Goal: Complete application form: Complete application form

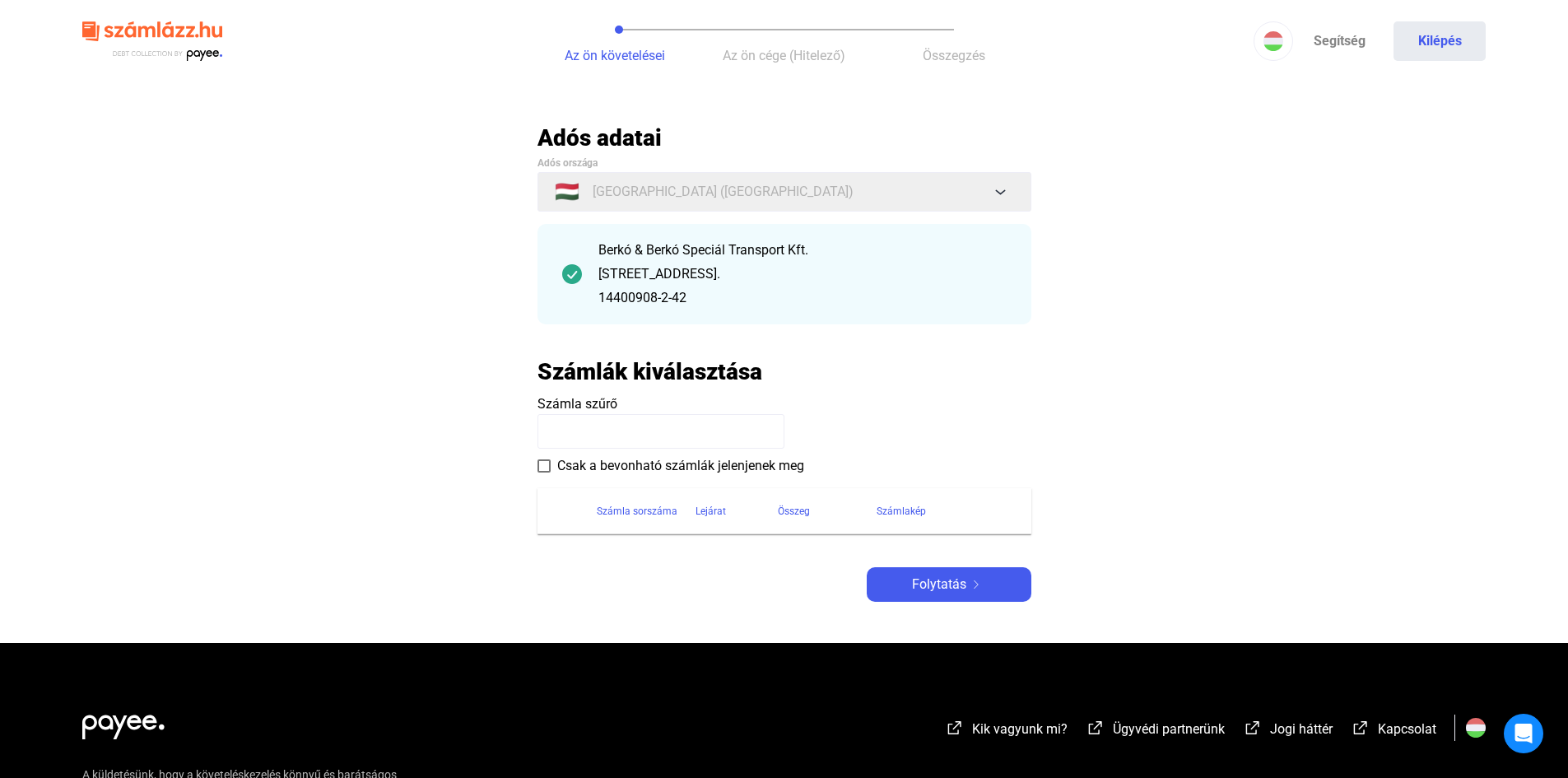
click at [637, 440] on input at bounding box center [661, 432] width 247 height 34
type input "*"
click at [974, 585] on img at bounding box center [976, 584] width 20 height 9
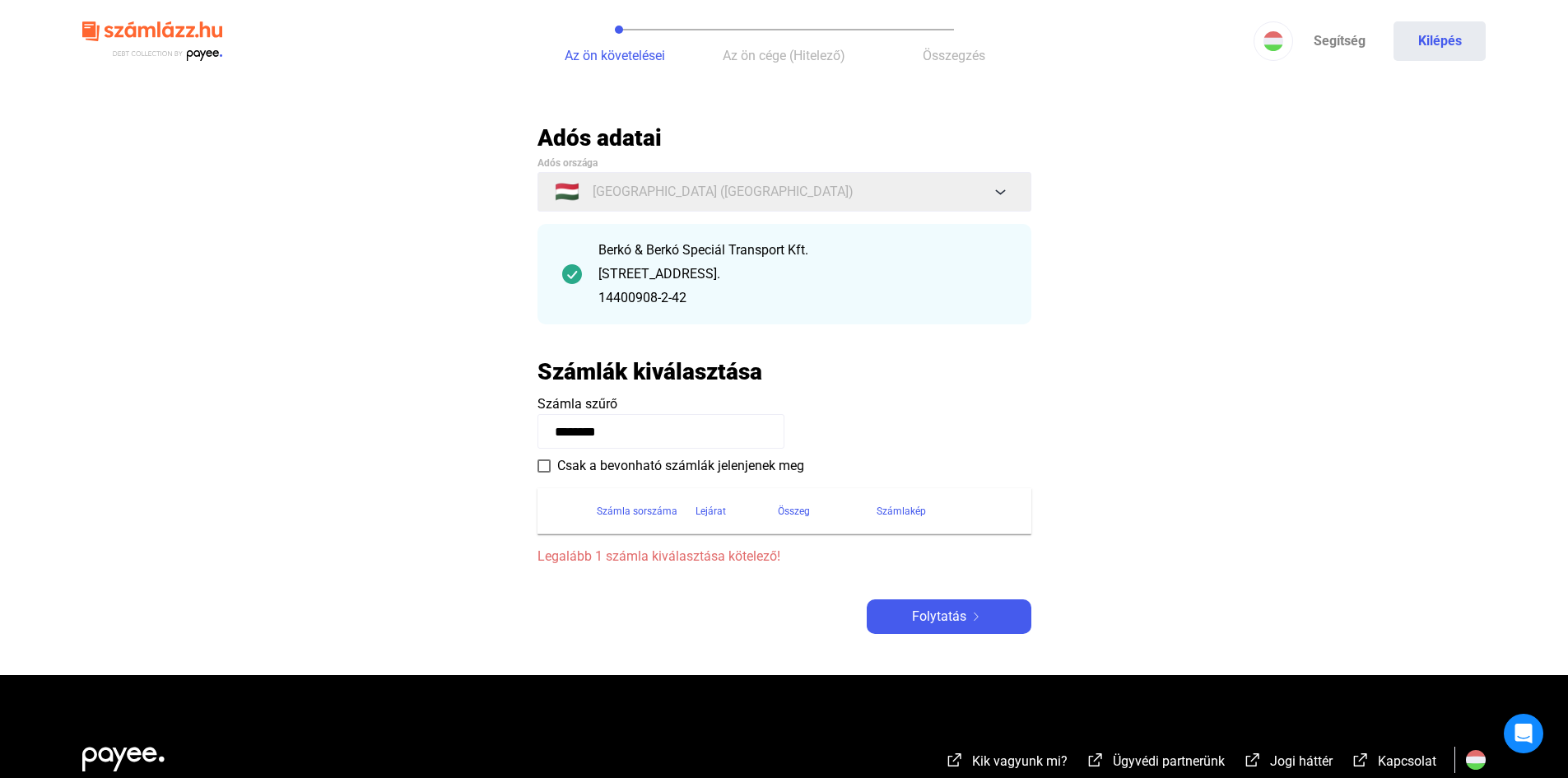
click at [620, 562] on span "Legalább 1 számla kiválasztása kötelező!" at bounding box center [785, 556] width 494 height 20
click at [609, 512] on div "Számla sorszáma" at bounding box center [638, 511] width 80 height 20
click at [685, 506] on div at bounding box center [686, 506] width 3 height 3
click at [708, 507] on div "Lejárat" at bounding box center [711, 511] width 31 height 20
click at [695, 587] on div "Adós adatai Adós országa 🇭🇺 [GEOGRAPHIC_DATA] ([GEOGRAPHIC_DATA]) Berkó & Berkó…" at bounding box center [785, 378] width 494 height 510
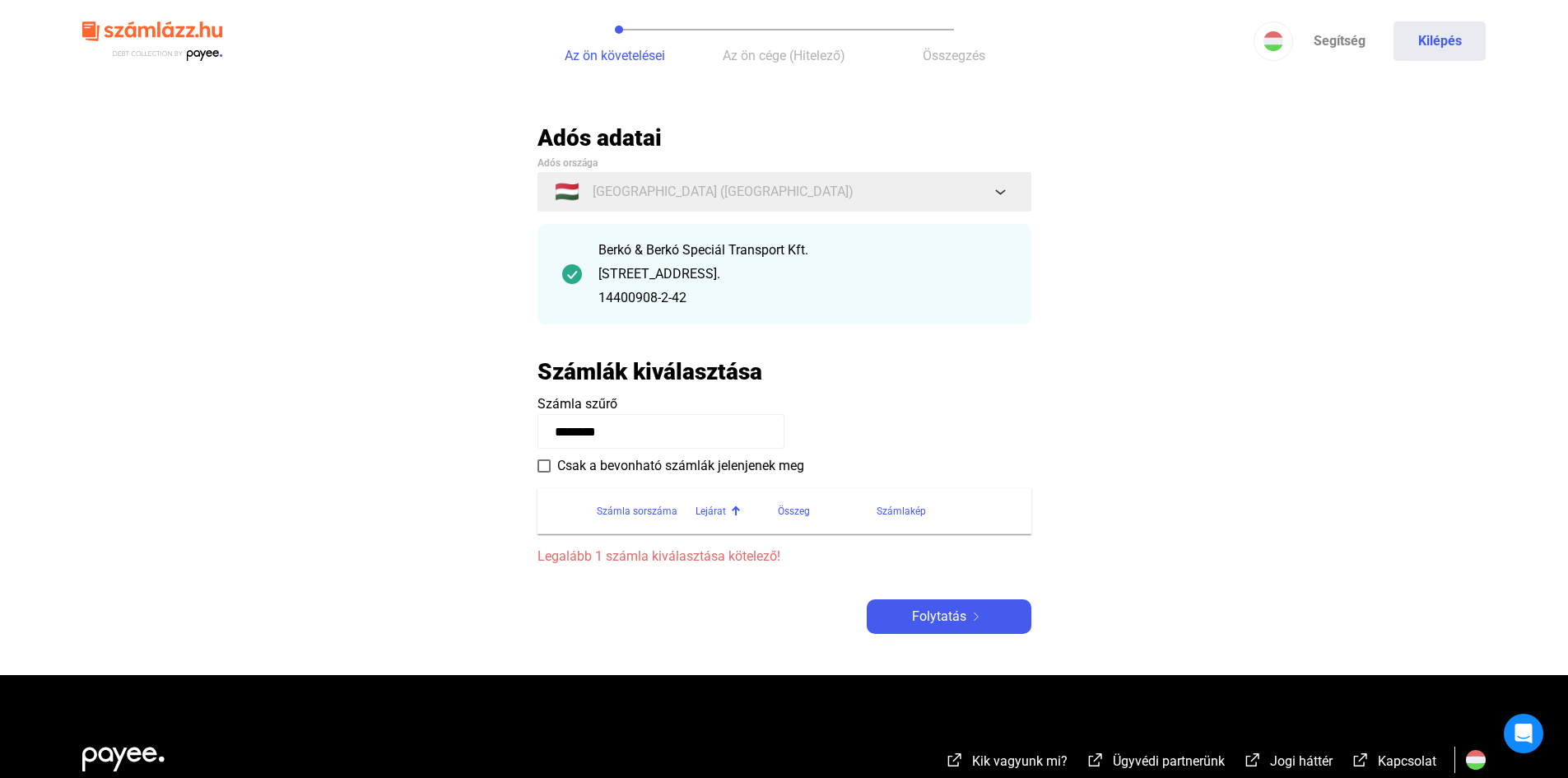
click at [629, 438] on input "********" at bounding box center [661, 432] width 247 height 34
click at [544, 469] on span at bounding box center [545, 466] width 13 height 13
click at [545, 463] on span at bounding box center [545, 466] width 13 height 13
click at [643, 449] on div "Számla szűrő ******** Csak a bevonható számlák jelenjenek meg" at bounding box center [785, 434] width 494 height 81
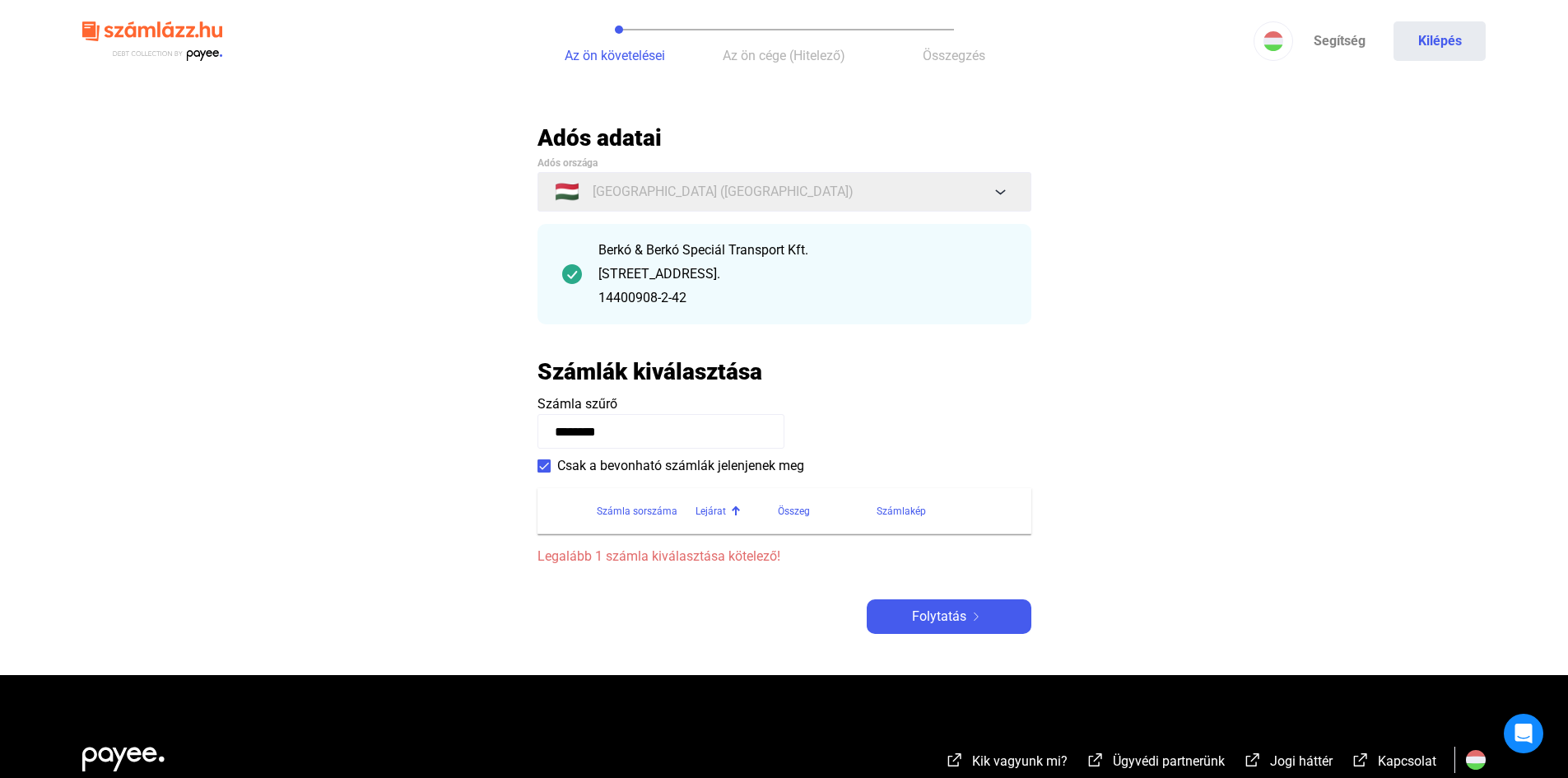
click at [414, 545] on main "Automatikusan mentve Adós adatai Adós országa 🇭🇺 [GEOGRAPHIC_DATA] ([GEOGRAPHIC…" at bounding box center [784, 399] width 1568 height 551
click at [583, 556] on span "Legalább 1 számla kiválasztása kötelező!" at bounding box center [785, 556] width 494 height 20
click at [878, 507] on div "Számlakép" at bounding box center [902, 511] width 50 height 20
click at [803, 510] on div "Összeg" at bounding box center [795, 511] width 33 height 20
click at [708, 508] on div "Lejárat" at bounding box center [711, 511] width 31 height 20
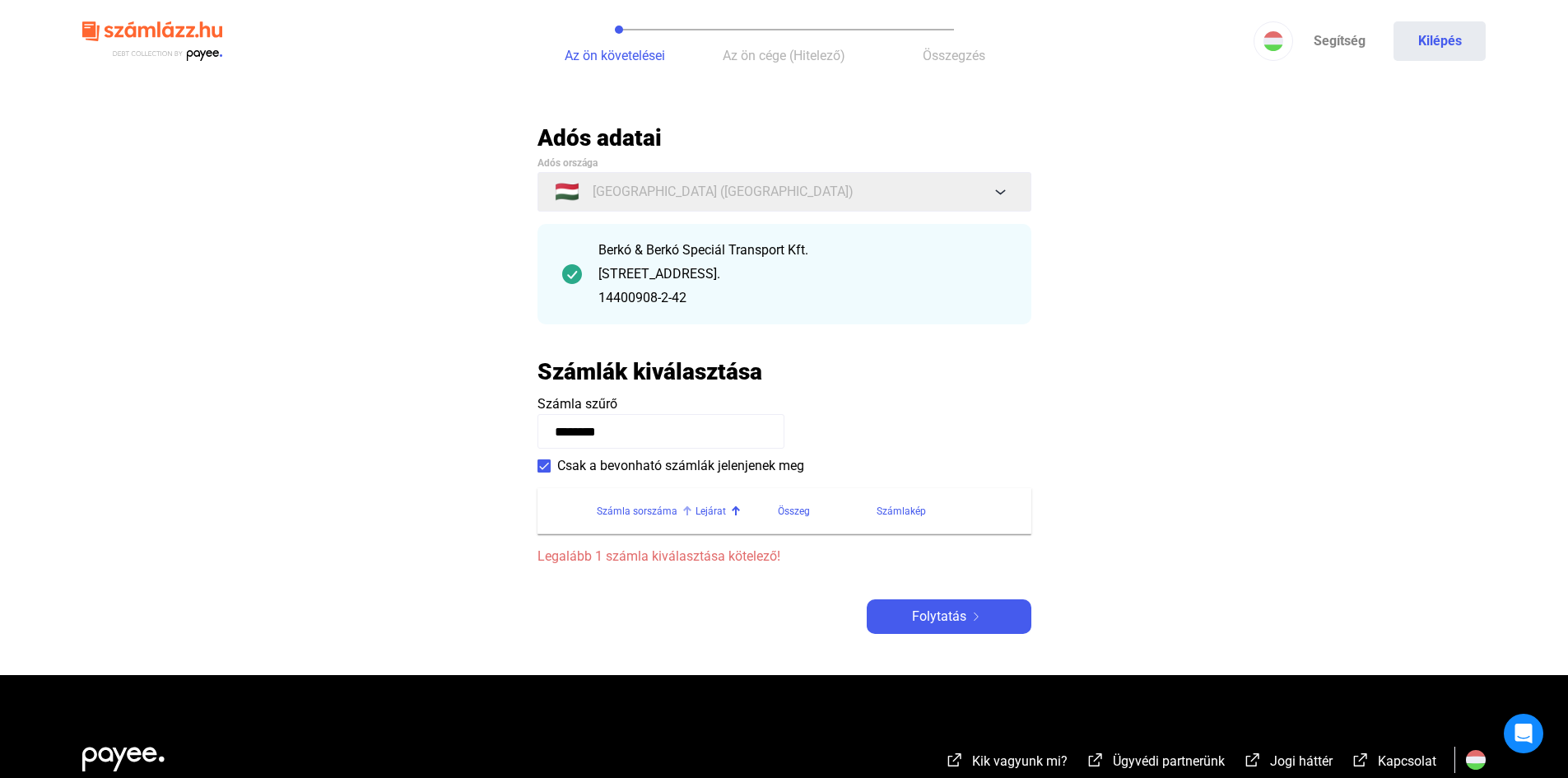
click at [656, 505] on div "Számla sorszáma" at bounding box center [638, 511] width 80 height 20
click at [652, 441] on input "********" at bounding box center [661, 432] width 247 height 34
type input "*"
click at [810, 507] on div "Összeg" at bounding box center [795, 511] width 33 height 20
click at [779, 591] on div "Adós adatai Adós országa 🇭🇺 [GEOGRAPHIC_DATA] ([GEOGRAPHIC_DATA]) Berkó & Berkó…" at bounding box center [785, 378] width 494 height 510
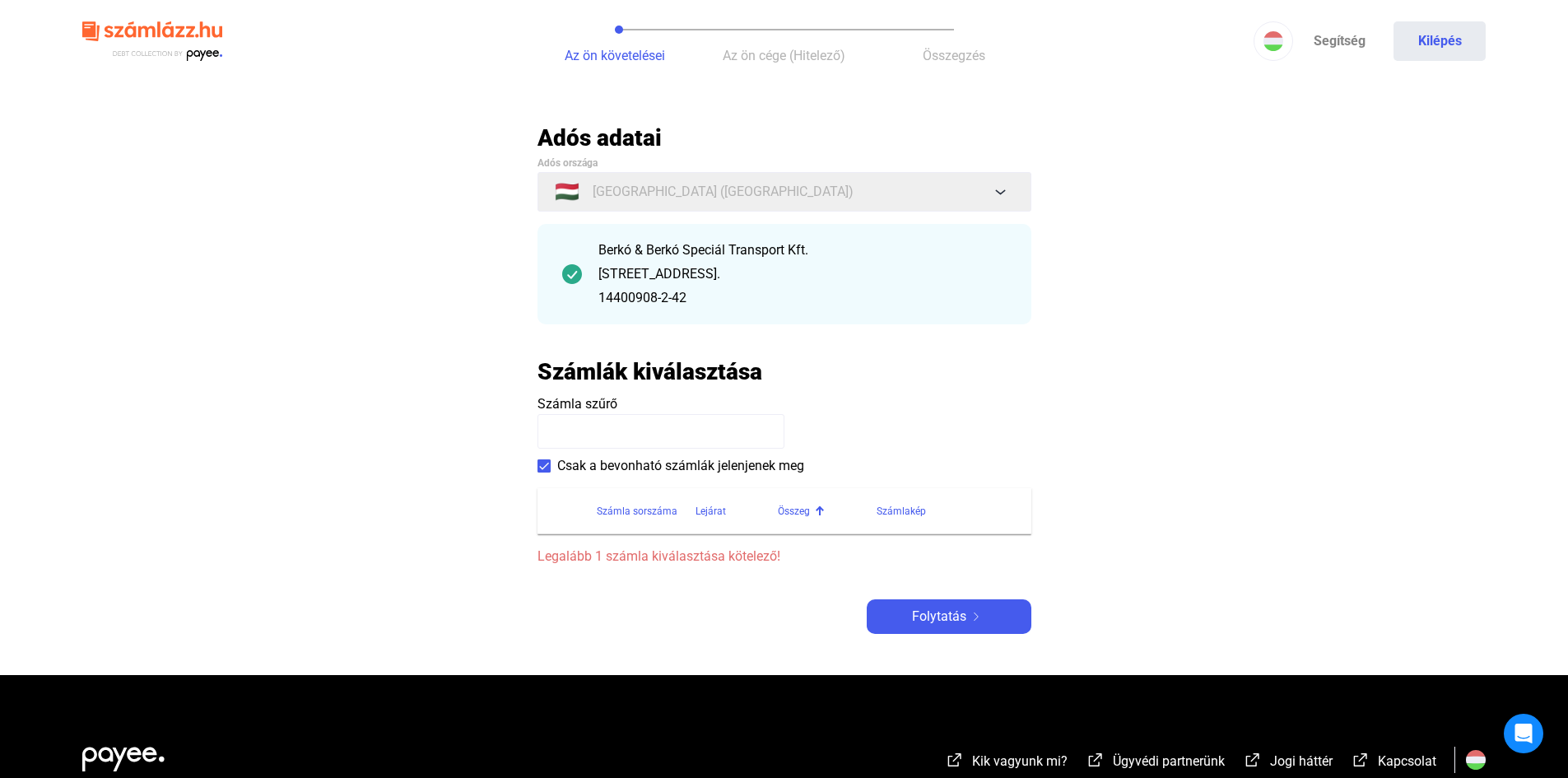
click at [642, 557] on span "Legalább 1 számla kiválasztása kötelező!" at bounding box center [785, 556] width 494 height 20
click at [646, 554] on span "Legalább 1 számla kiválasztása kötelező!" at bounding box center [785, 556] width 494 height 20
click at [647, 554] on span "Legalább 1 számla kiválasztása kötelező!" at bounding box center [785, 556] width 494 height 20
click at [561, 515] on th at bounding box center [568, 511] width 59 height 46
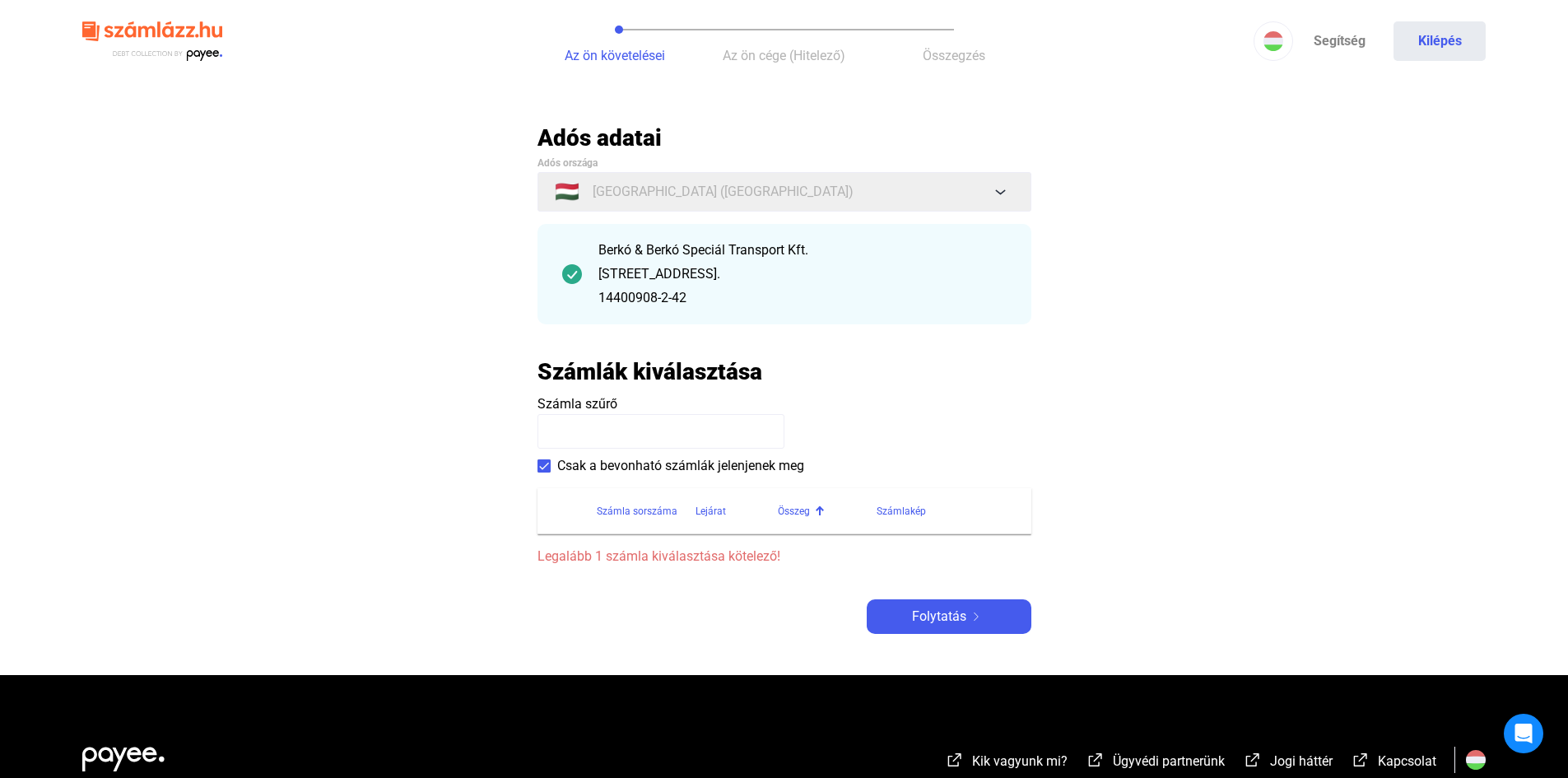
click at [595, 425] on input at bounding box center [661, 432] width 247 height 34
type input "******"
click at [790, 508] on div "Összeg" at bounding box center [795, 511] width 33 height 20
click at [403, 473] on main "Automatikusan mentve Adós adatai Adós országa 🇭🇺 [GEOGRAPHIC_DATA] ([GEOGRAPHIC…" at bounding box center [784, 399] width 1568 height 551
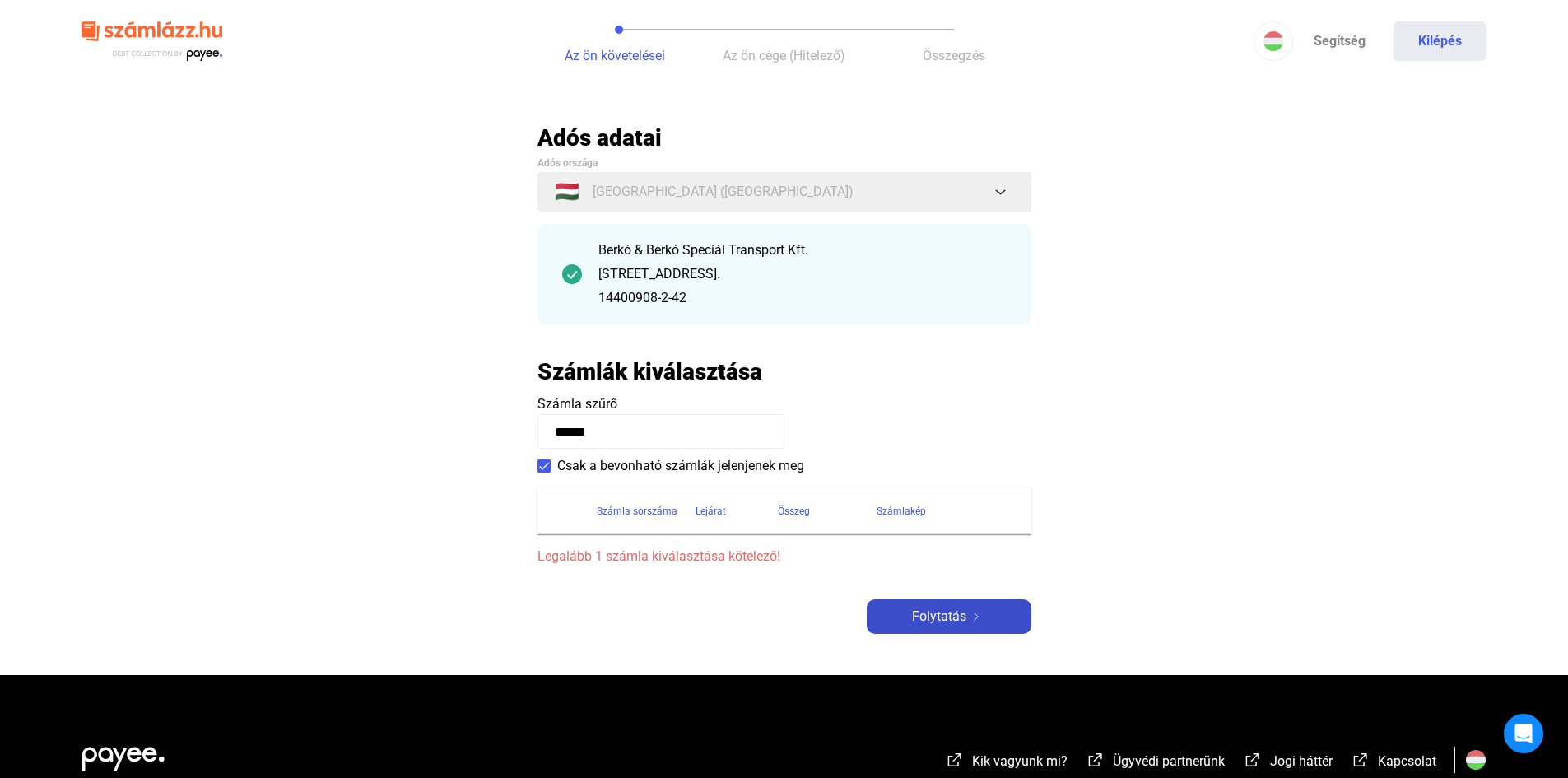
click at [996, 611] on div "Folytatás" at bounding box center [950, 616] width 155 height 20
click at [919, 610] on span "Folytatás" at bounding box center [939, 616] width 55 height 20
click at [871, 282] on div "[STREET_ADDRESS]." at bounding box center [802, 274] width 409 height 20
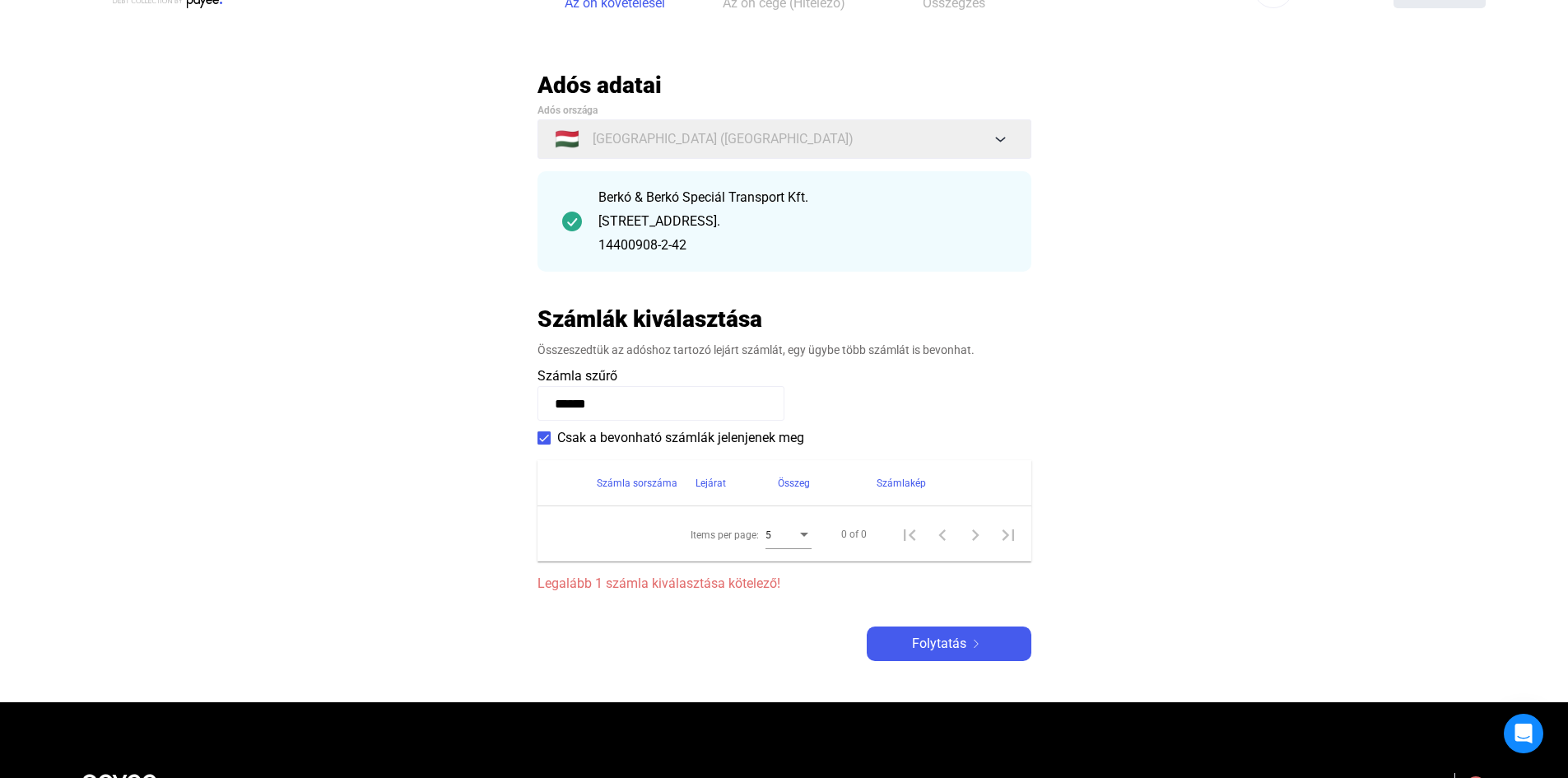
scroll to position [82, 0]
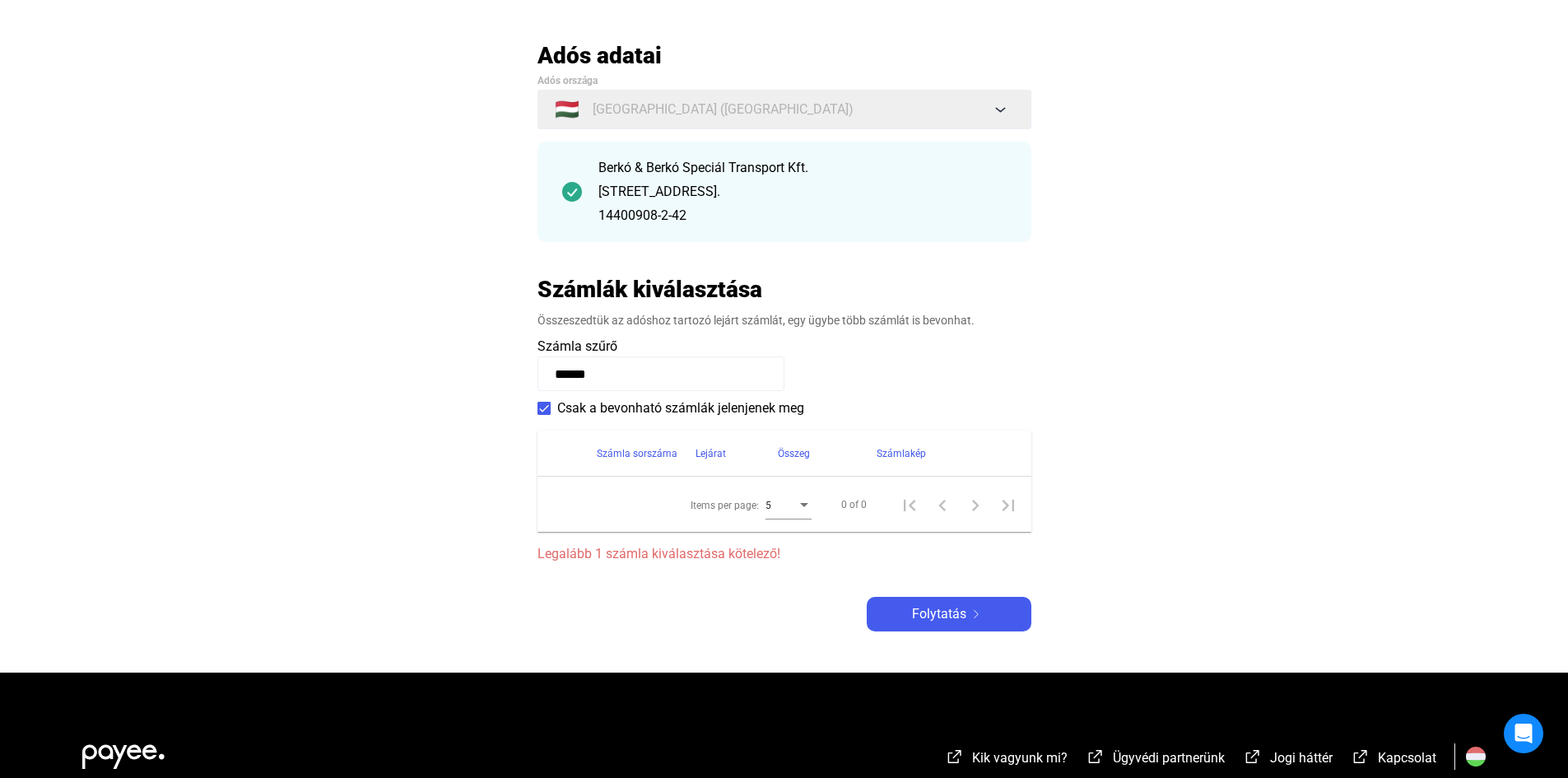
click at [801, 505] on div "Items per page:" at bounding box center [804, 504] width 9 height 4
click at [801, 504] on span "5" at bounding box center [789, 505] width 46 height 20
click at [868, 506] on div "0 of 0" at bounding box center [923, 504] width 203 height 33
click at [861, 508] on div "0 of 0" at bounding box center [854, 504] width 26 height 20
drag, startPoint x: 840, startPoint y: 511, endPoint x: 860, endPoint y: 510, distance: 20.0
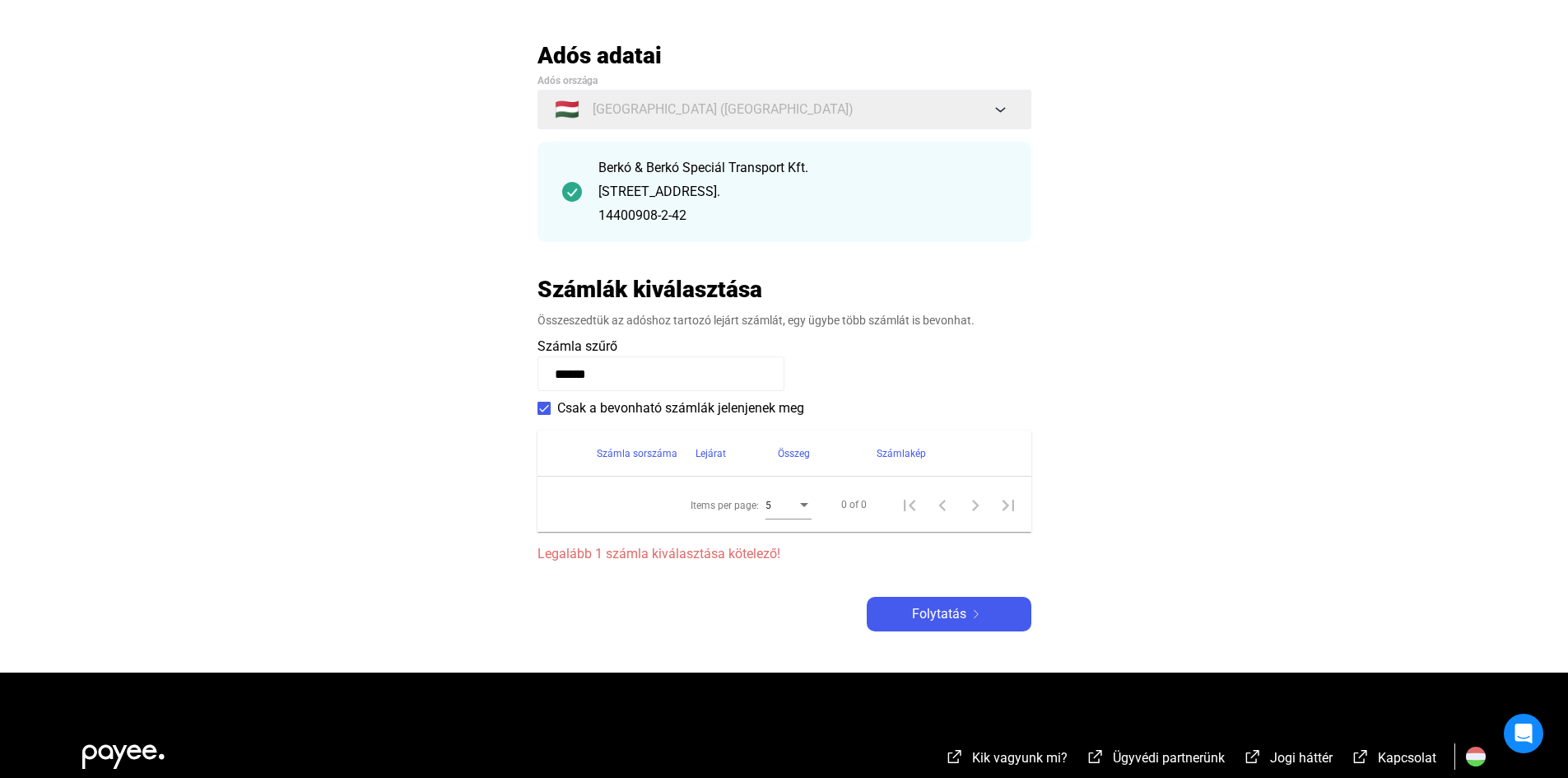
click at [860, 510] on div "0 of 0" at bounding box center [923, 504] width 203 height 33
click at [929, 610] on span "Folytatás" at bounding box center [939, 613] width 55 height 20
drag, startPoint x: 531, startPoint y: 652, endPoint x: 521, endPoint y: 612, distance: 41.2
click at [526, 634] on main "Automatikusan mentve Adós adatai Adós országa 🇭🇺 [GEOGRAPHIC_DATA] ([GEOGRAPHIC…" at bounding box center [784, 357] width 1568 height 632
drag, startPoint x: 659, startPoint y: 377, endPoint x: 240, endPoint y: 379, distance: 419.0
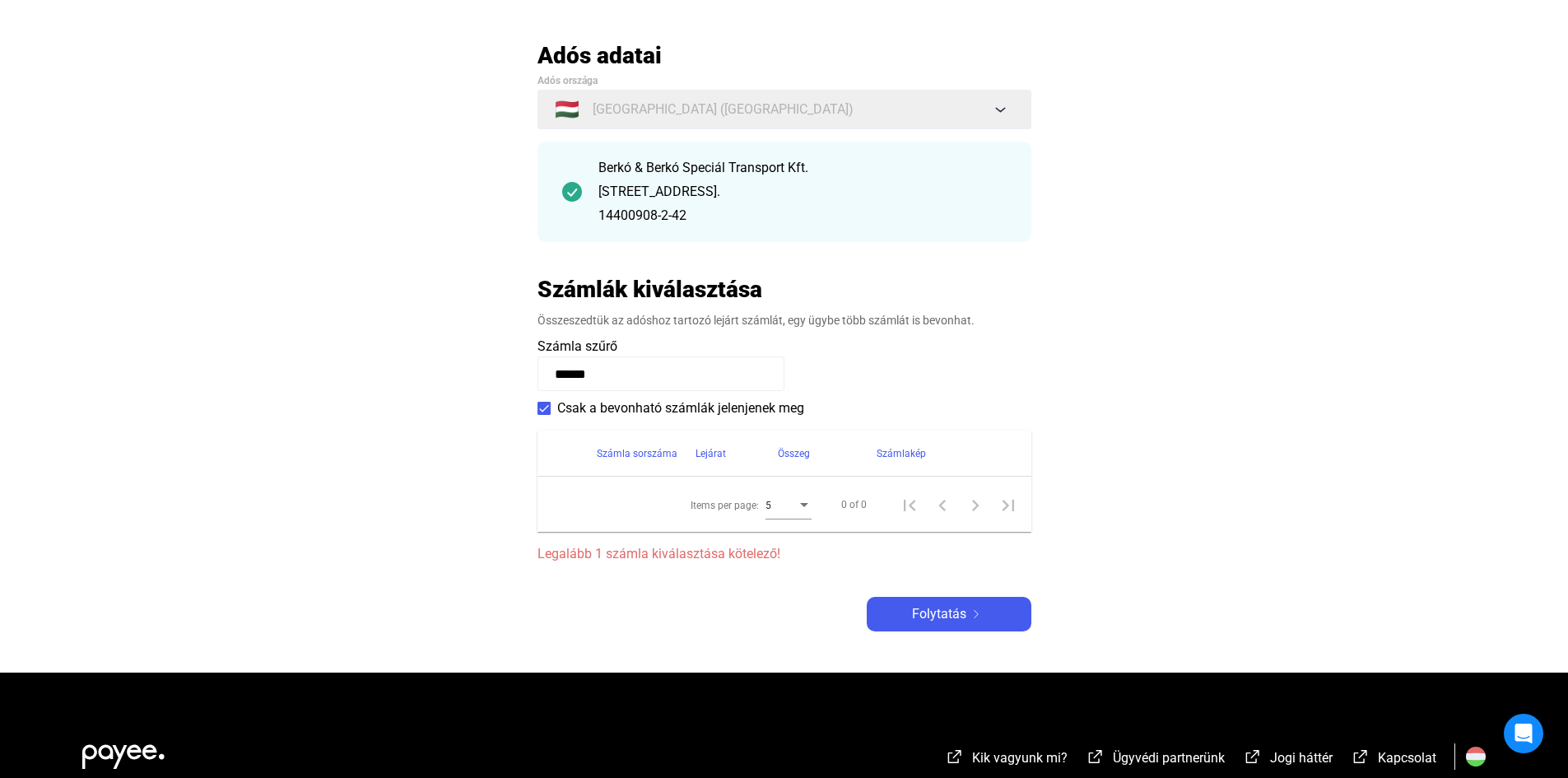
click at [235, 391] on main "Automatikusan mentve Adós adatai Adós országa 🇭🇺 [GEOGRAPHIC_DATA] ([GEOGRAPHIC…" at bounding box center [784, 357] width 1568 height 632
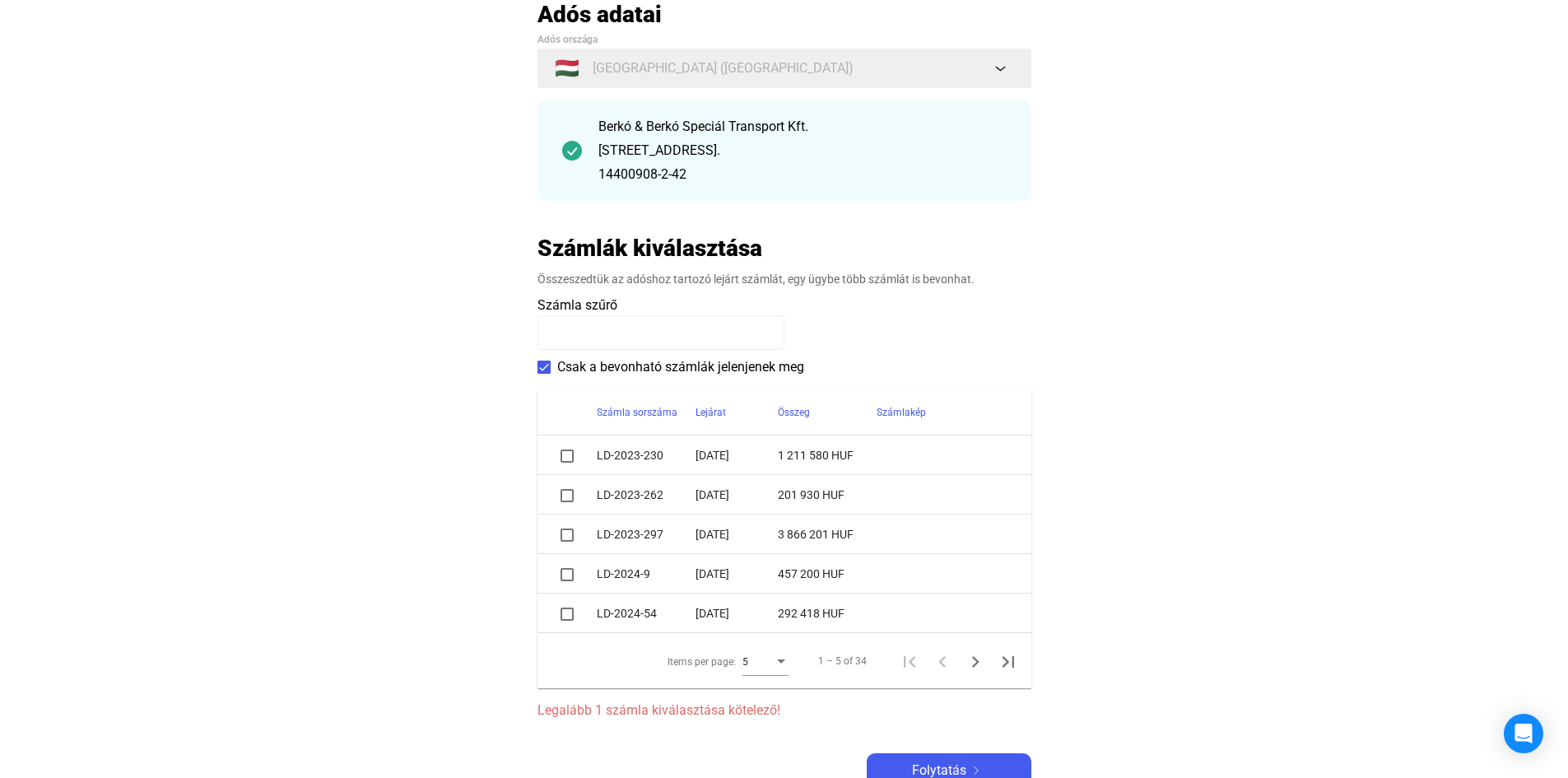
scroll to position [165, 0]
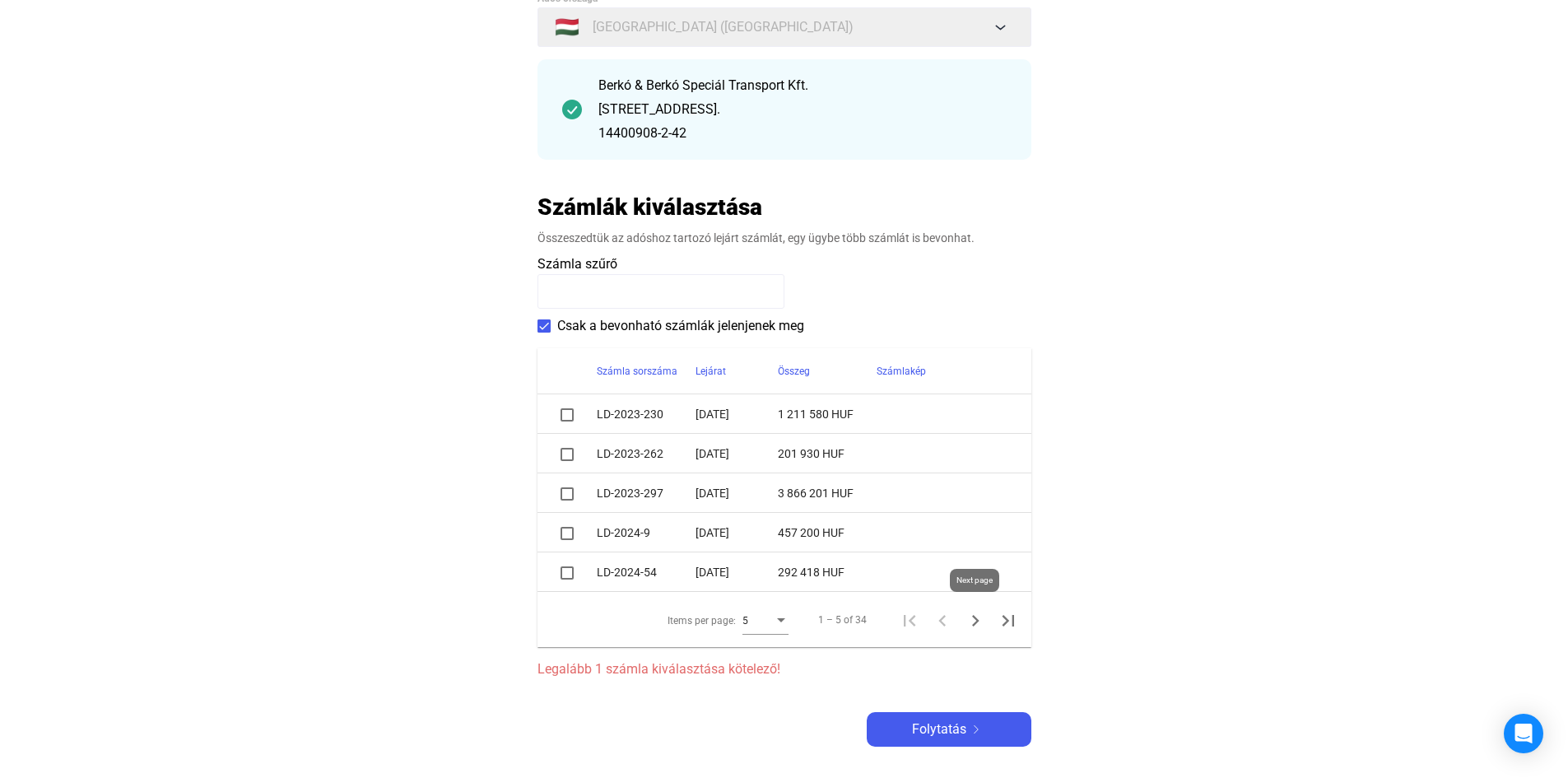
click at [975, 627] on icon "Next page" at bounding box center [975, 620] width 23 height 23
click at [975, 626] on icon "Next page" at bounding box center [975, 620] width 23 height 23
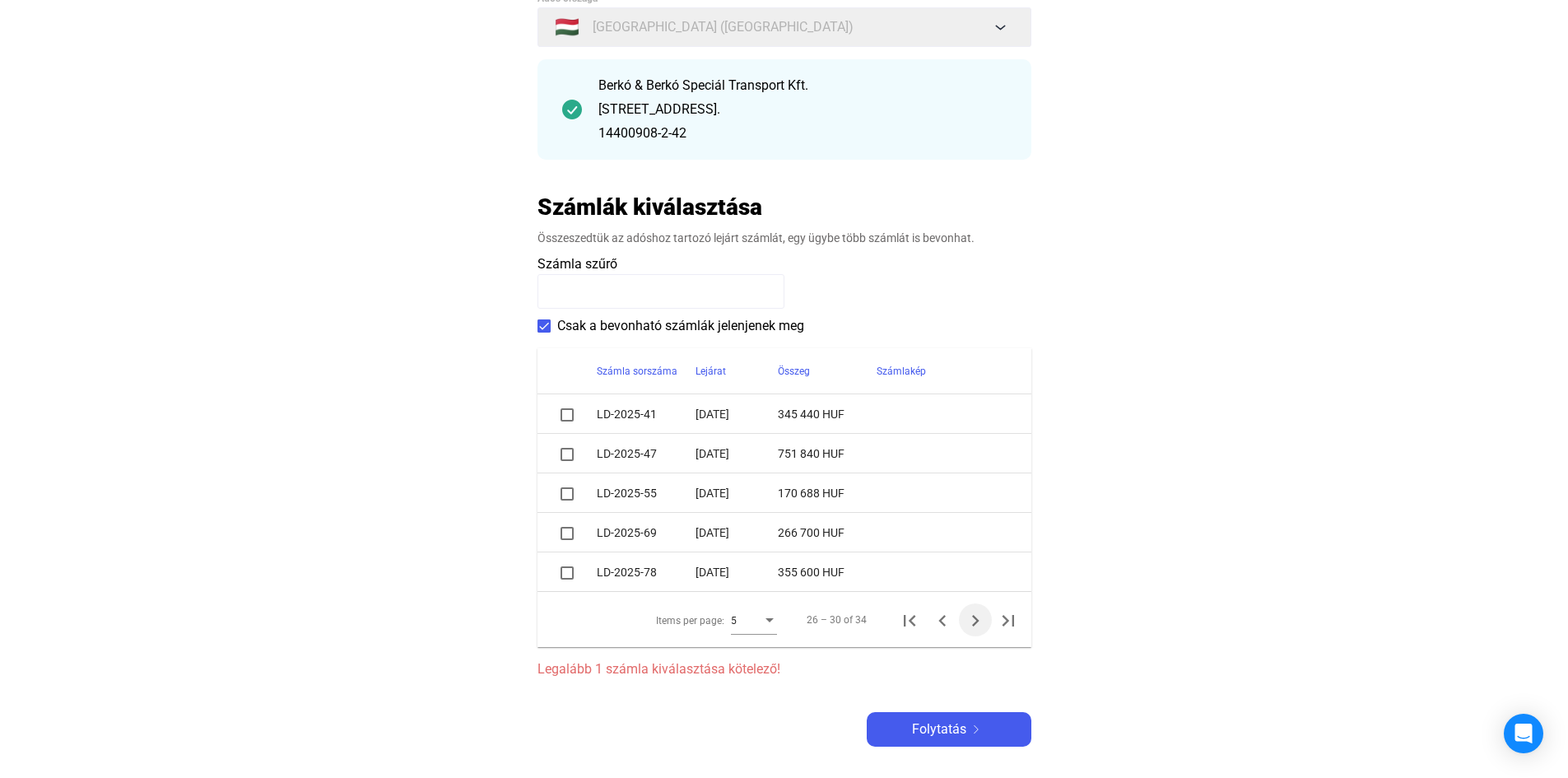
click at [975, 626] on icon "Next page" at bounding box center [975, 620] width 23 height 23
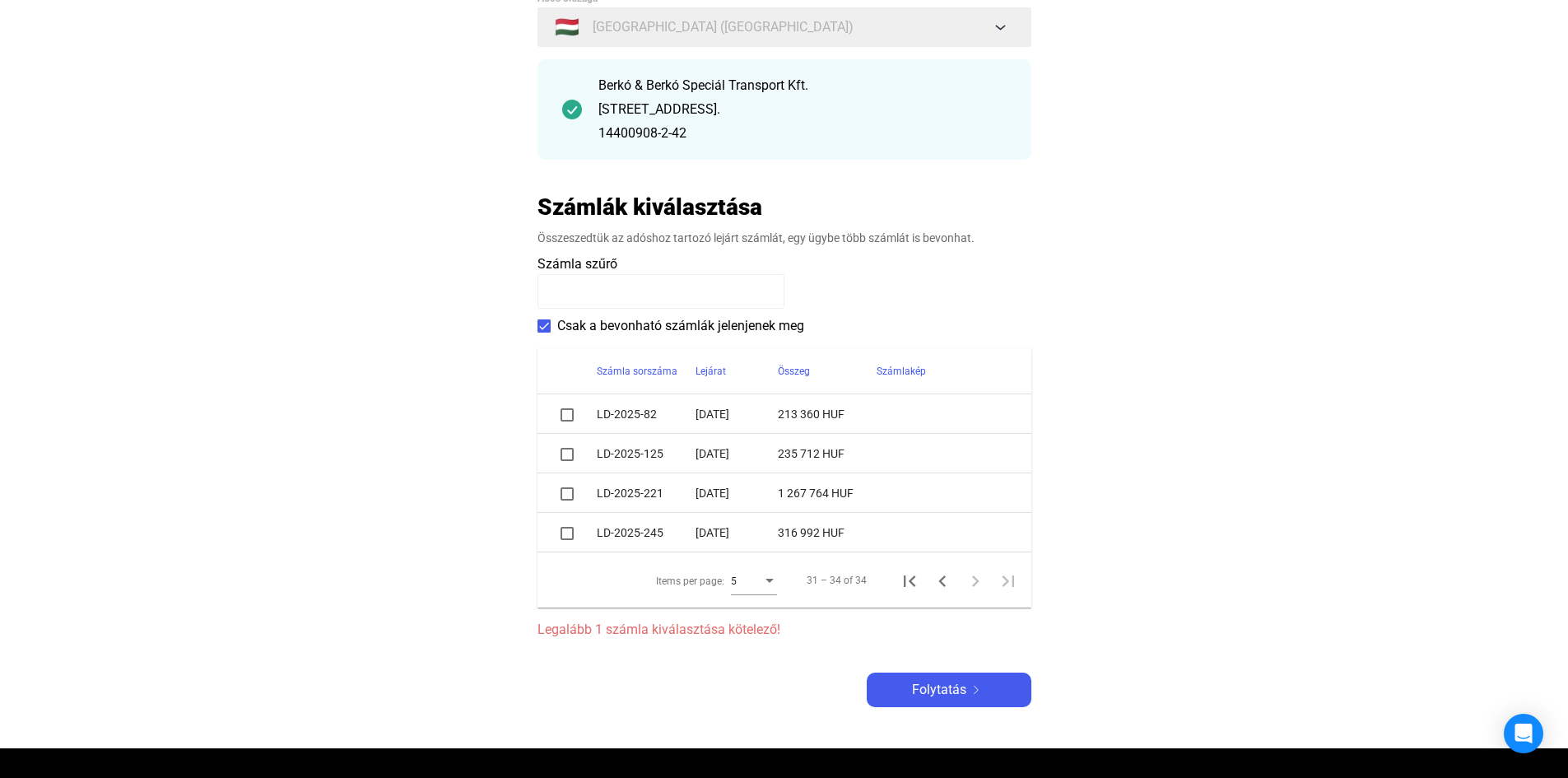
click at [562, 538] on span at bounding box center [568, 533] width 13 height 13
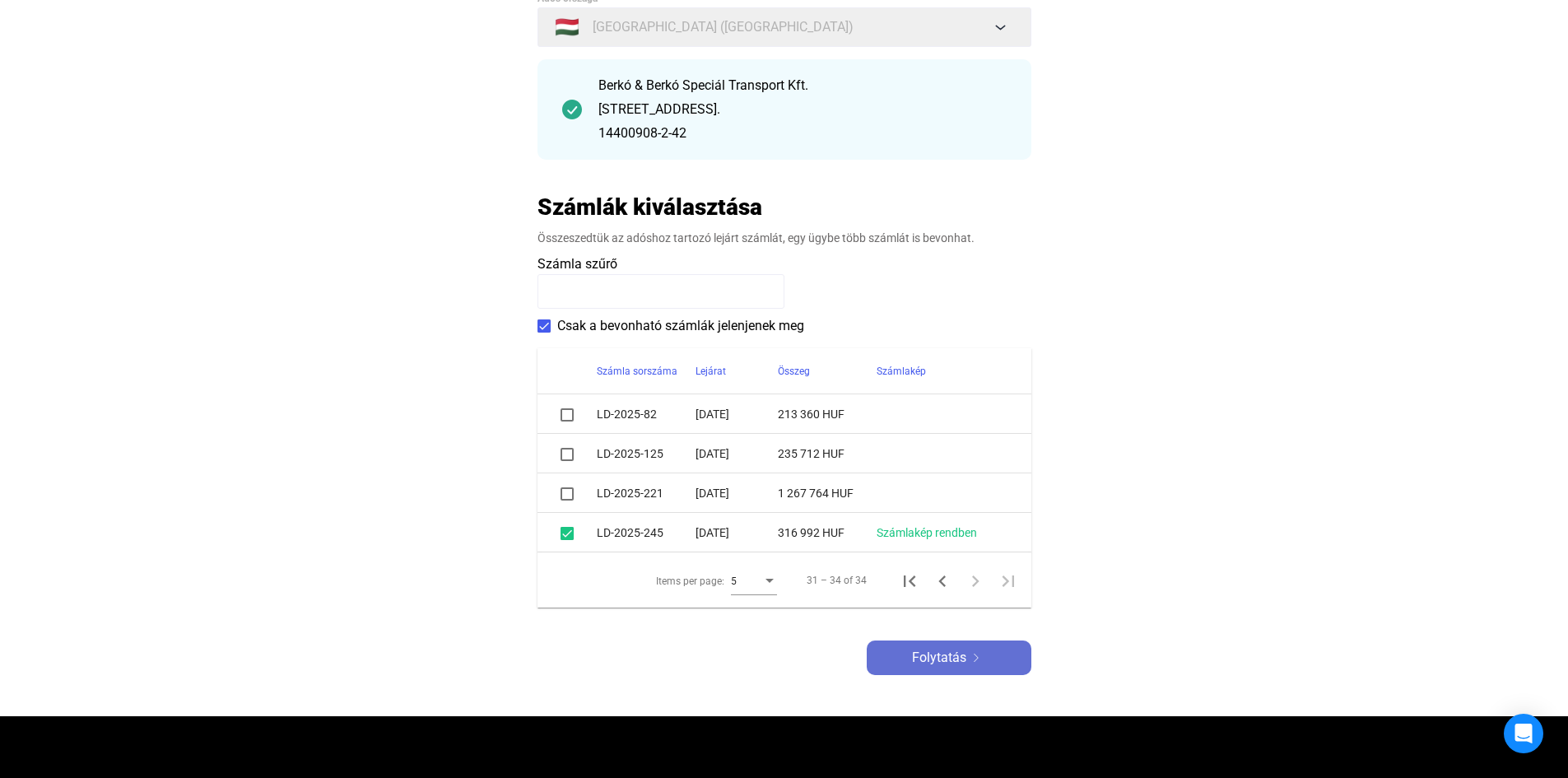
click at [906, 650] on div "Folytatás" at bounding box center [950, 657] width 155 height 20
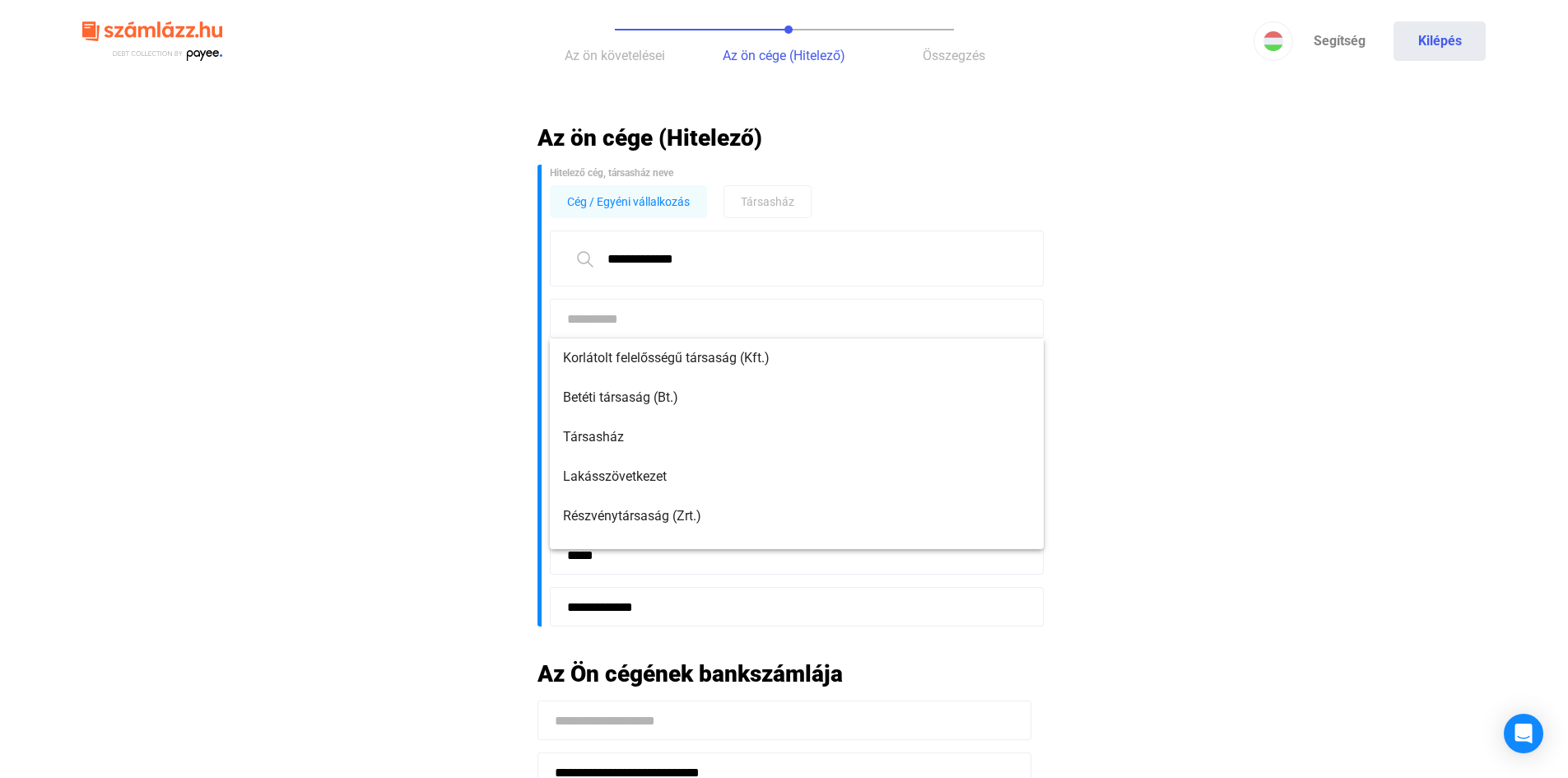
click at [665, 331] on input at bounding box center [796, 318] width 494 height 39
click at [671, 352] on span "Korlátolt felelősségű társaság (Kft.)" at bounding box center [796, 358] width 467 height 20
type input "**********"
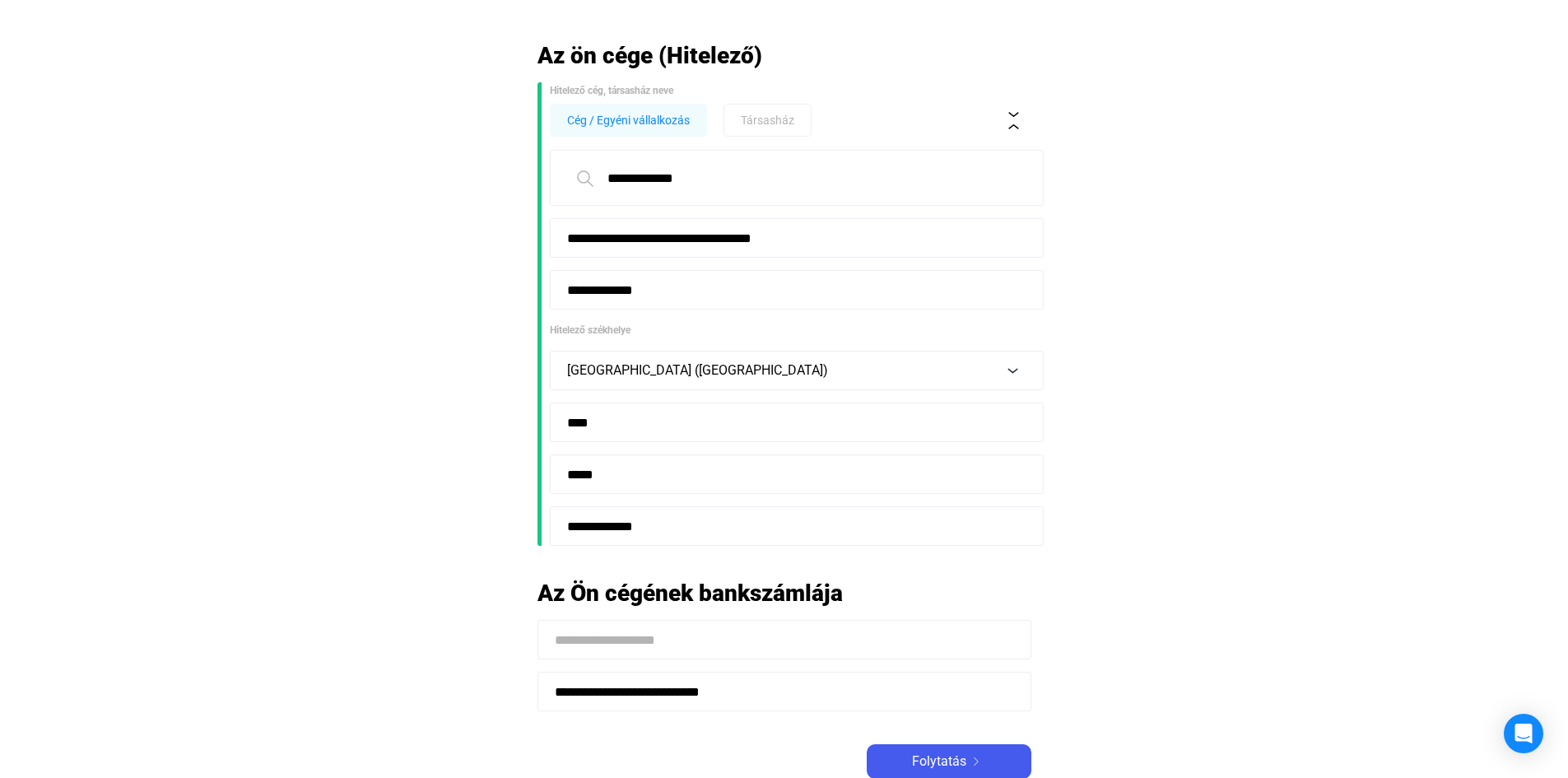
scroll to position [165, 0]
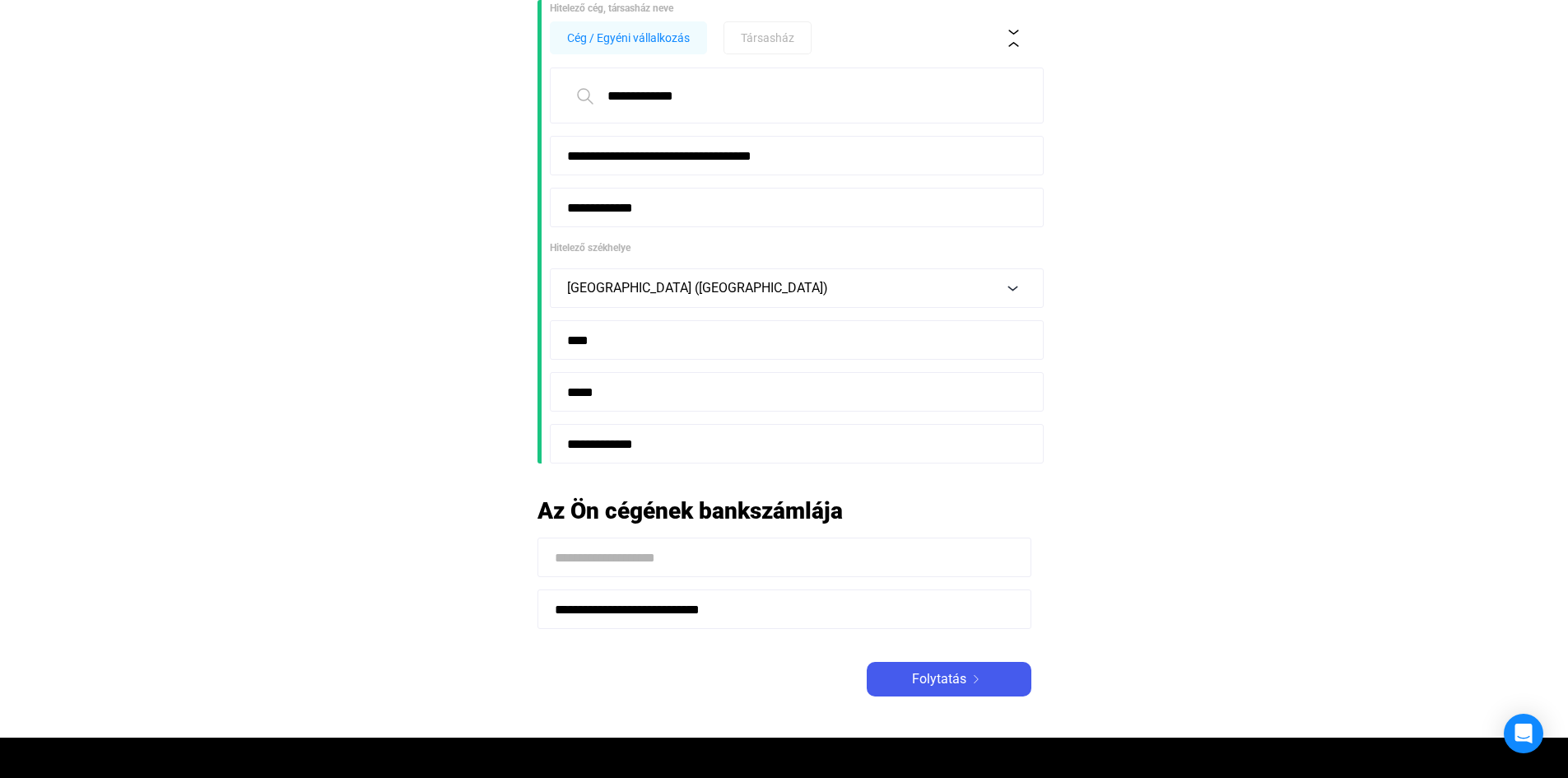
click at [600, 547] on input at bounding box center [785, 557] width 494 height 39
type input "*"
drag, startPoint x: 582, startPoint y: 556, endPoint x: 536, endPoint y: 556, distance: 46.0
click at [546, 559] on input "**********" at bounding box center [785, 557] width 494 height 39
type input "**********"
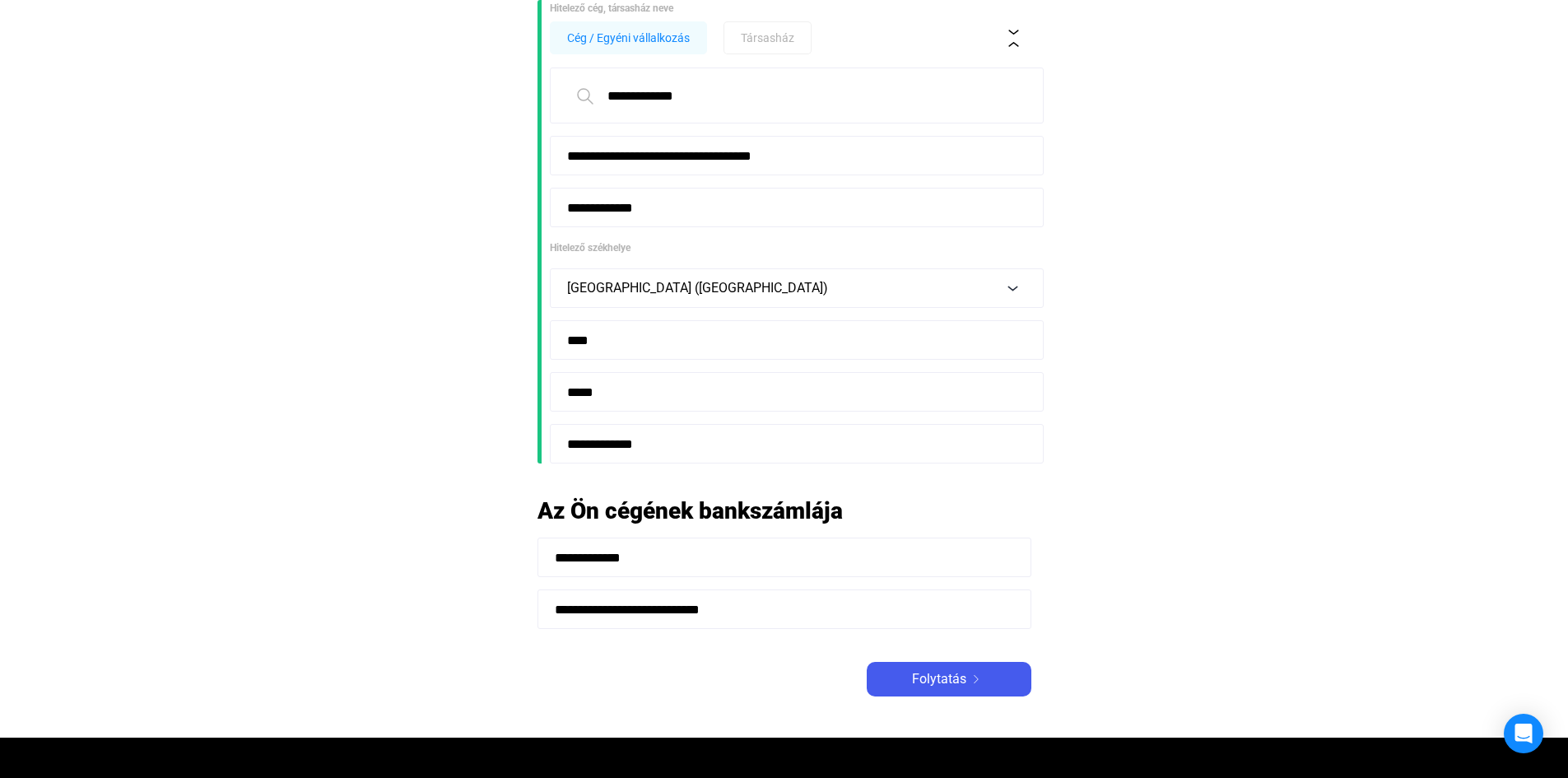
click at [888, 616] on input "**********" at bounding box center [785, 609] width 494 height 39
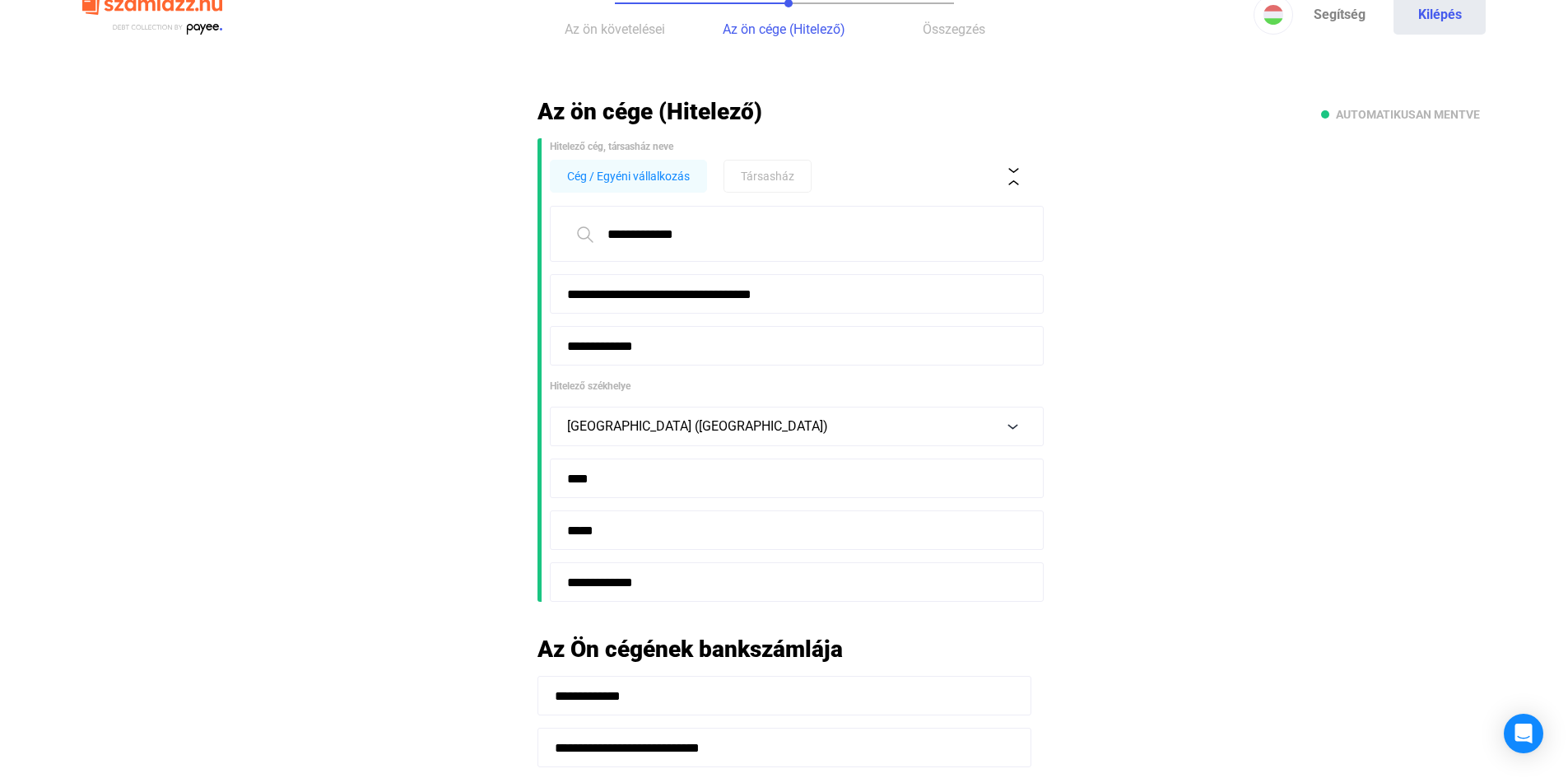
scroll to position [0, 0]
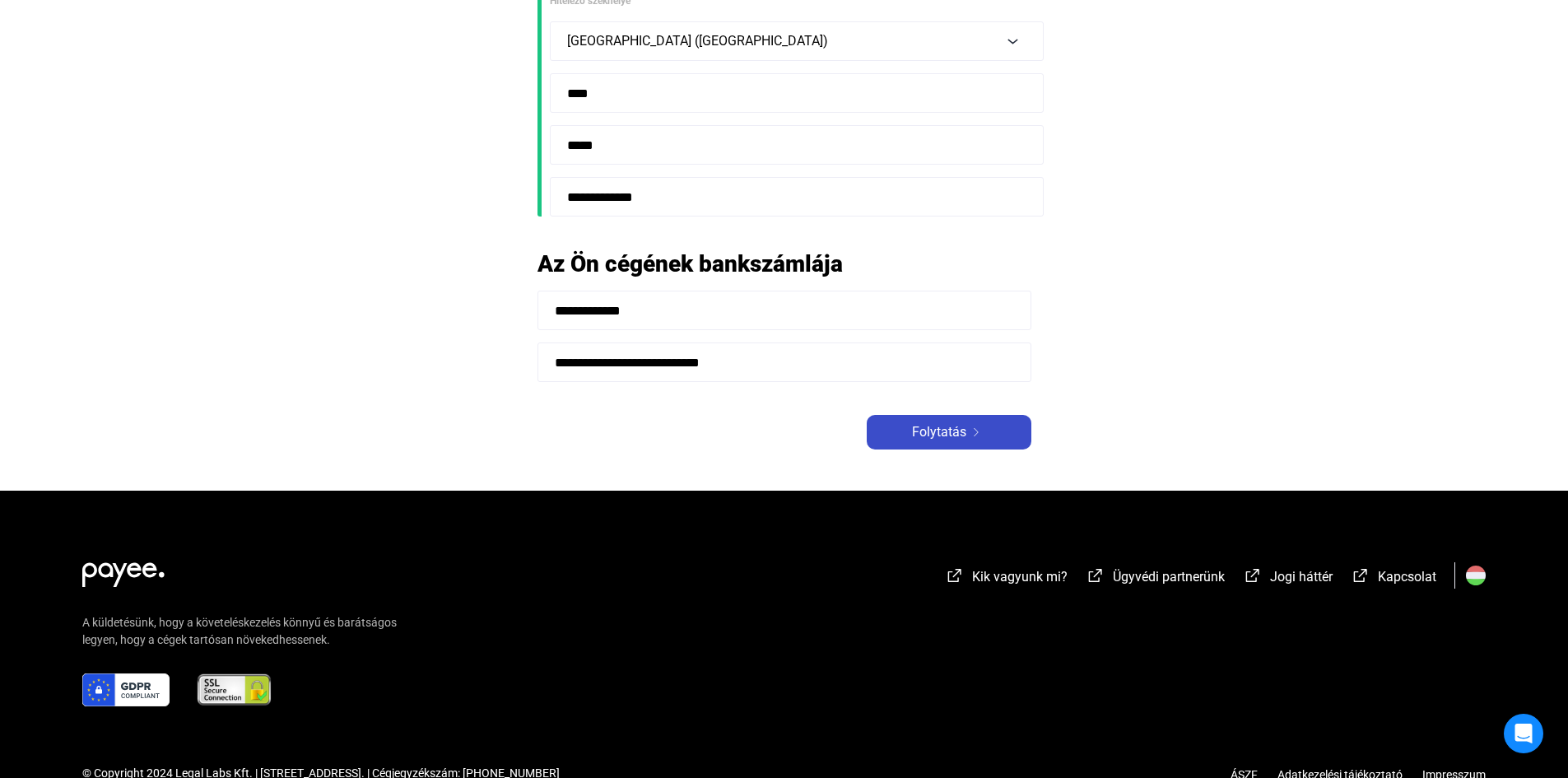
click at [924, 424] on span "Folytatás" at bounding box center [939, 432] width 55 height 20
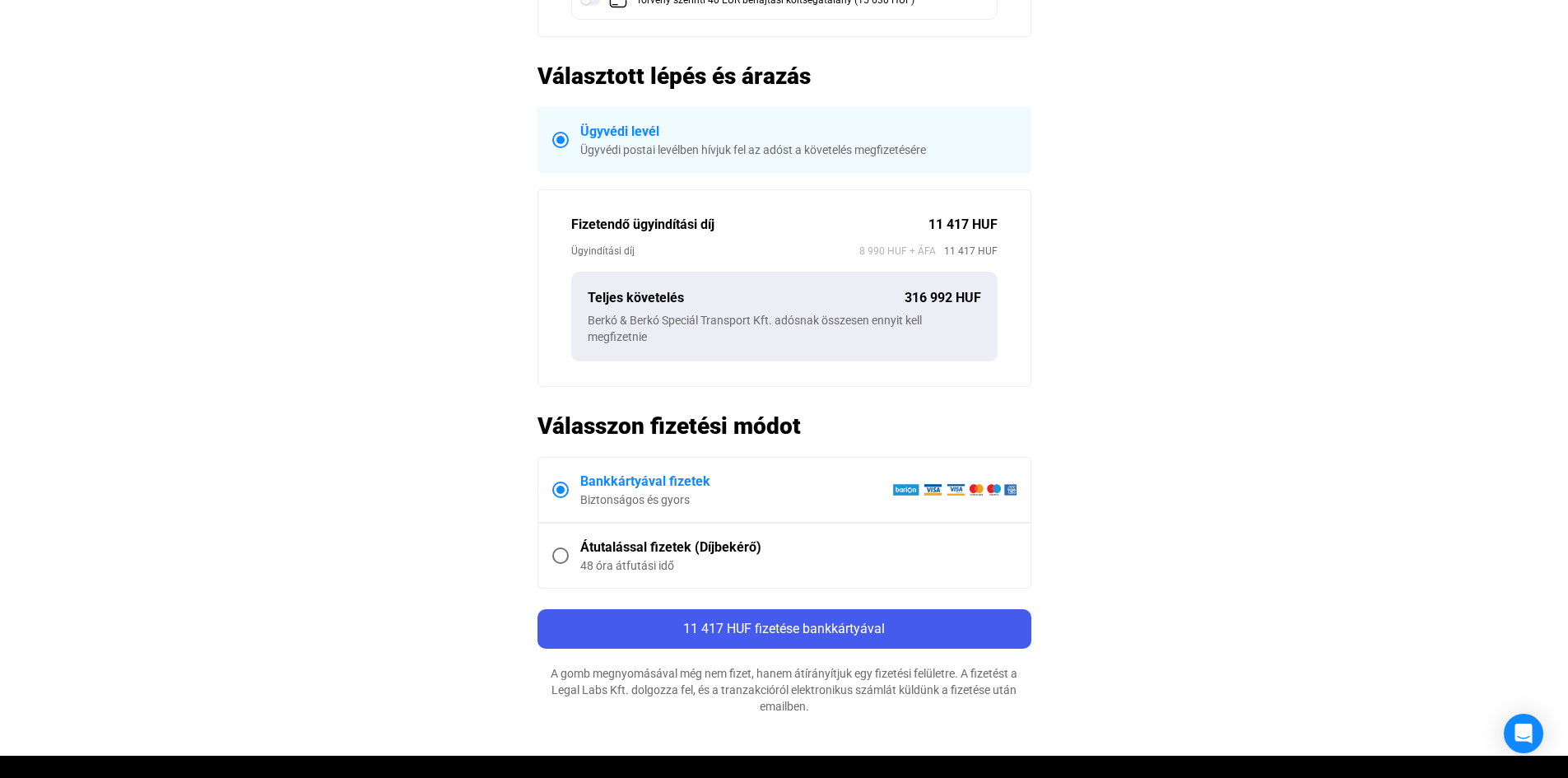
scroll to position [494, 0]
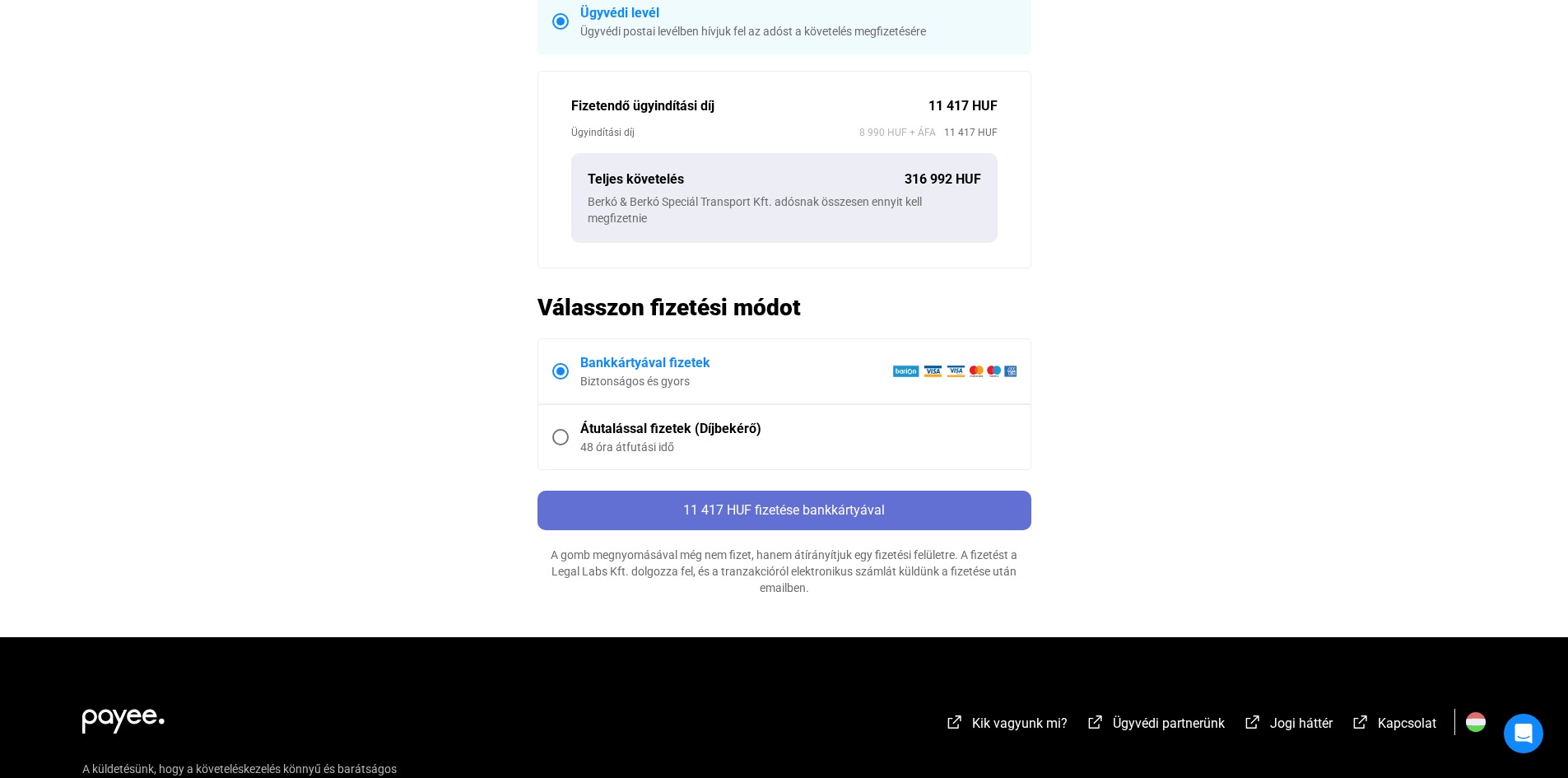
click at [823, 510] on span "11 417 HUF fizetése bankkártyával" at bounding box center [784, 510] width 202 height 15
